Goal: Find specific page/section: Find specific page/section

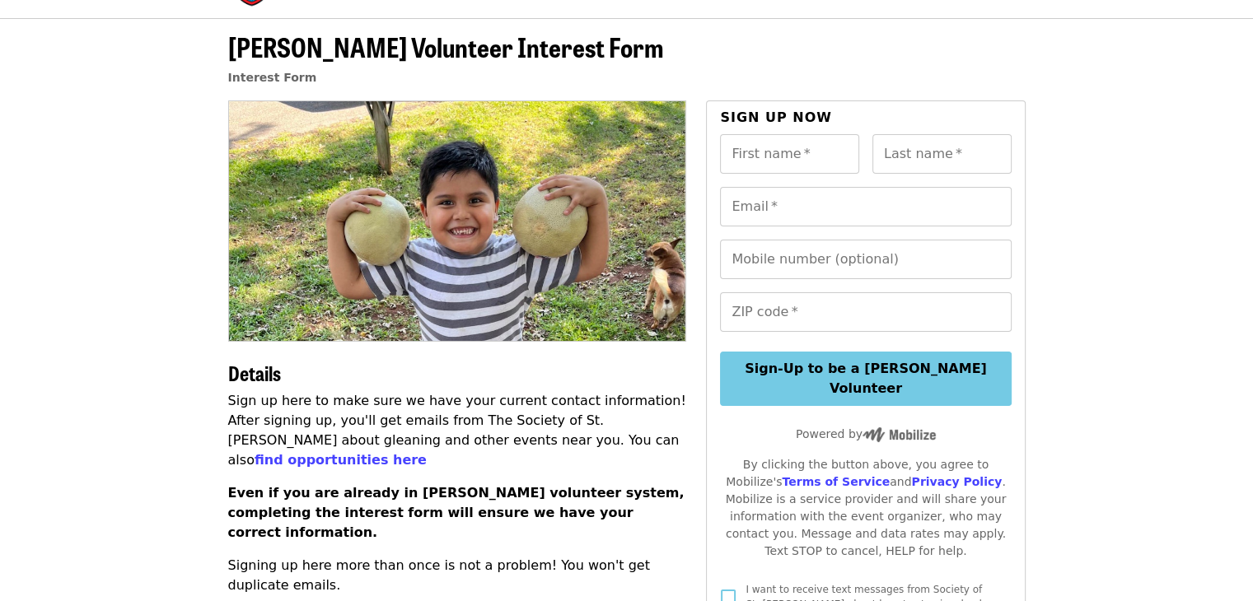
scroll to position [82, 0]
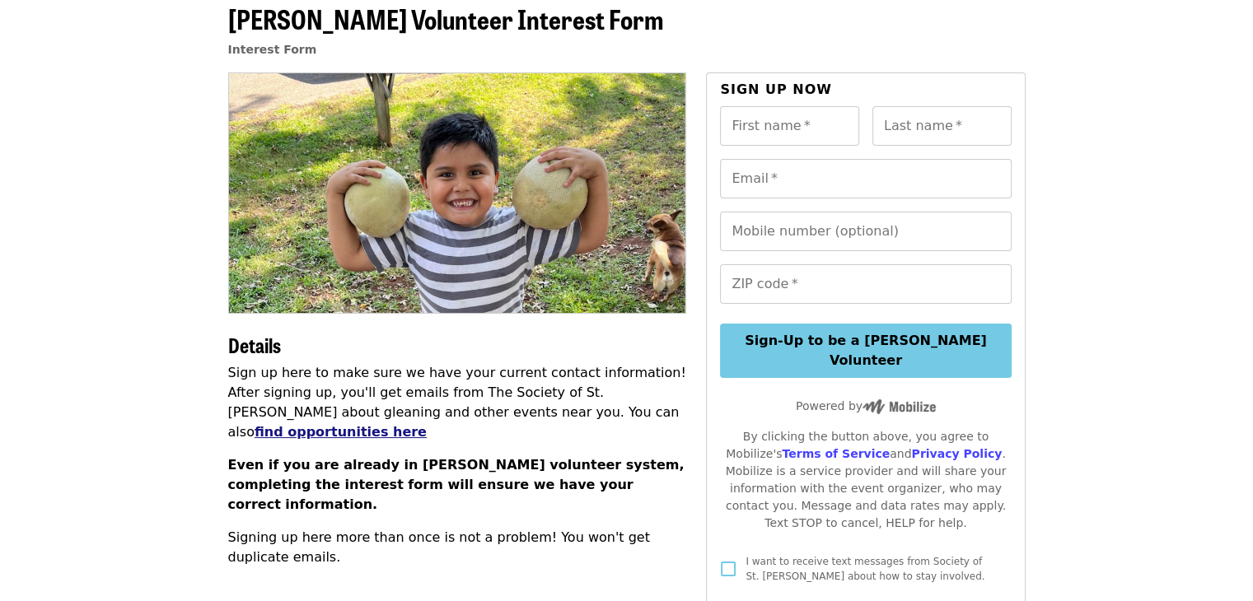
click at [427, 424] on link "find opportunities here" at bounding box center [341, 432] width 172 height 16
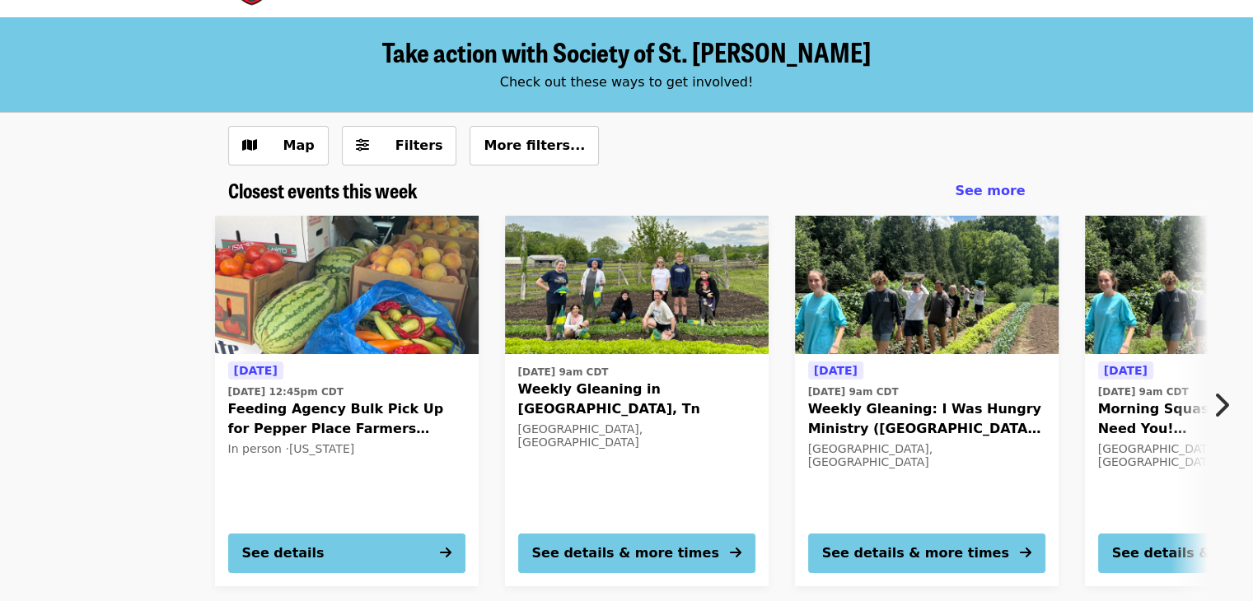
scroll to position [82, 0]
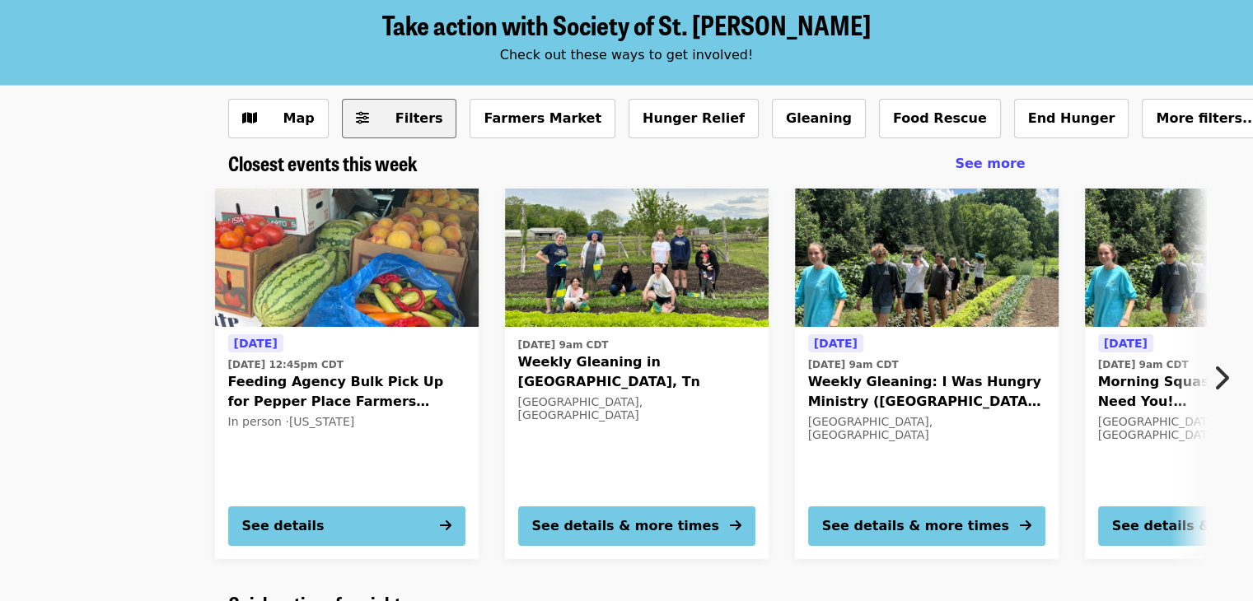
click at [385, 121] on span "Filters" at bounding box center [411, 119] width 64 height 20
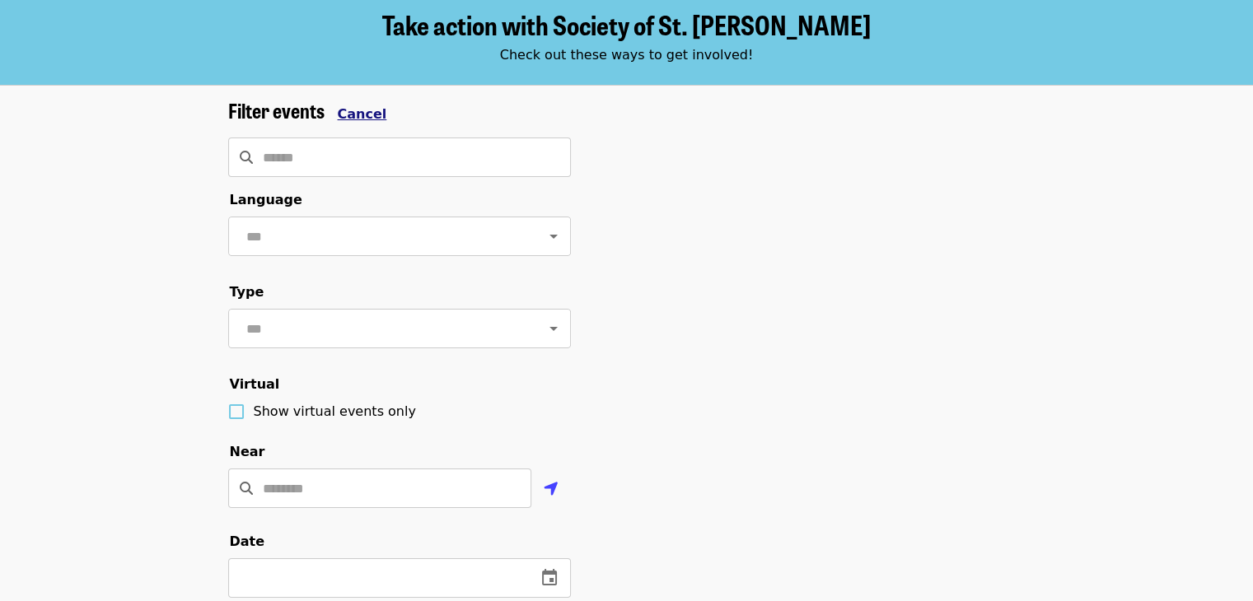
click at [351, 121] on span "Cancel" at bounding box center [362, 114] width 49 height 16
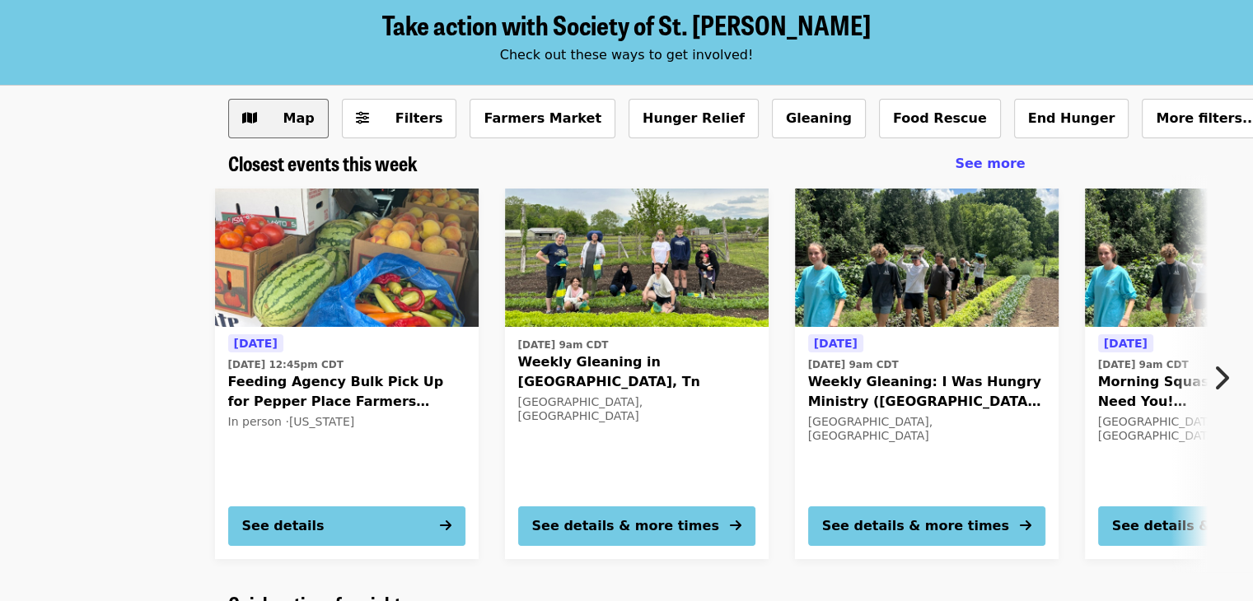
click at [298, 126] on span "Map" at bounding box center [298, 118] width 31 height 16
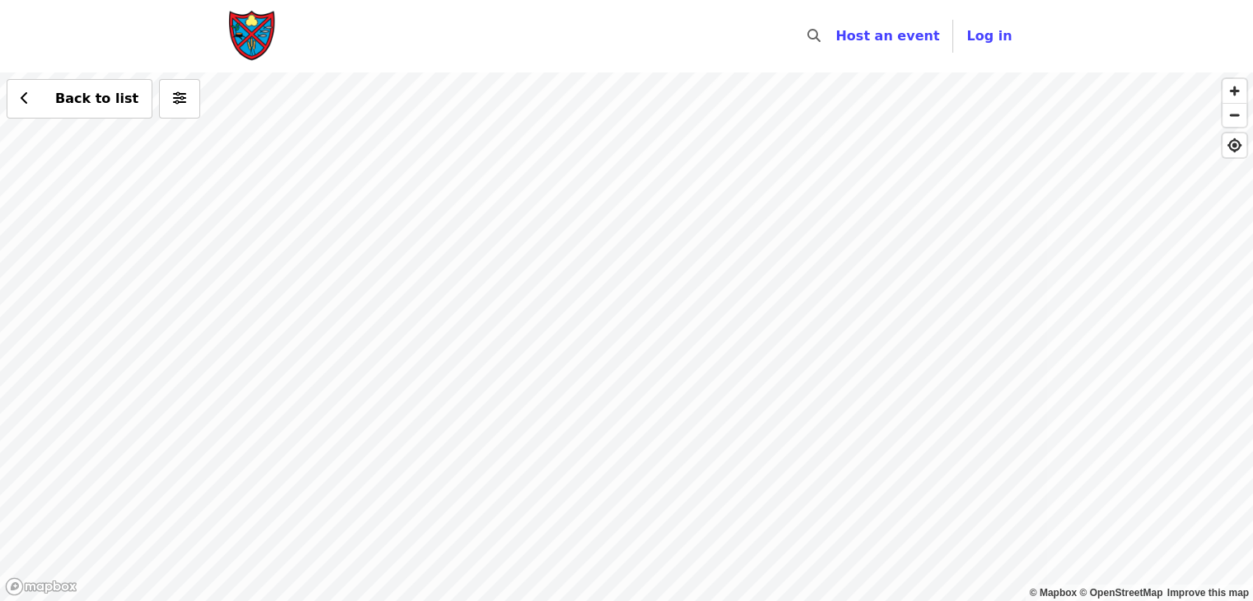
drag, startPoint x: 390, startPoint y: 228, endPoint x: 451, endPoint y: 353, distance: 138.9
click at [451, 353] on div "Back to list" at bounding box center [626, 336] width 1253 height 529
